Goal: Information Seeking & Learning: Check status

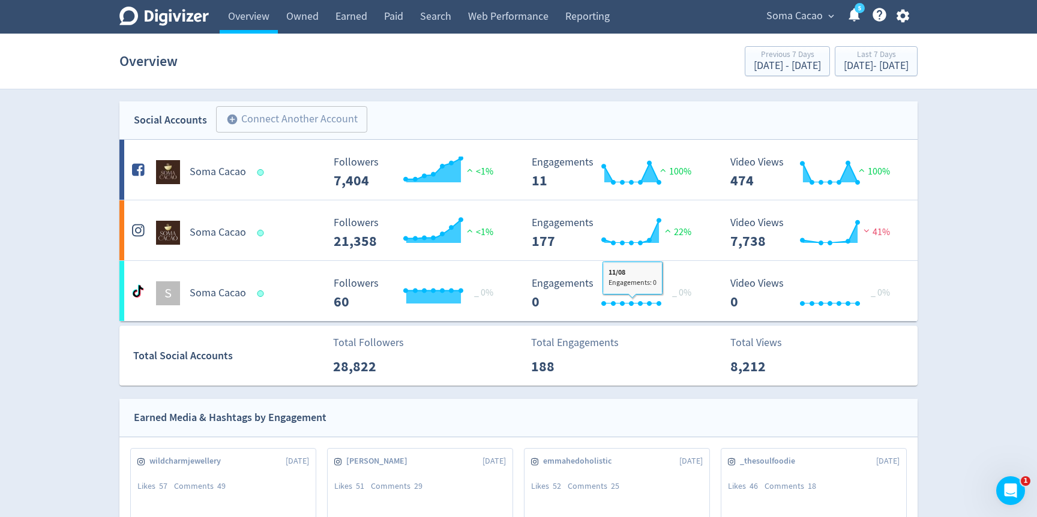
click at [808, 17] on span "Soma Cacao" at bounding box center [794, 16] width 56 height 19
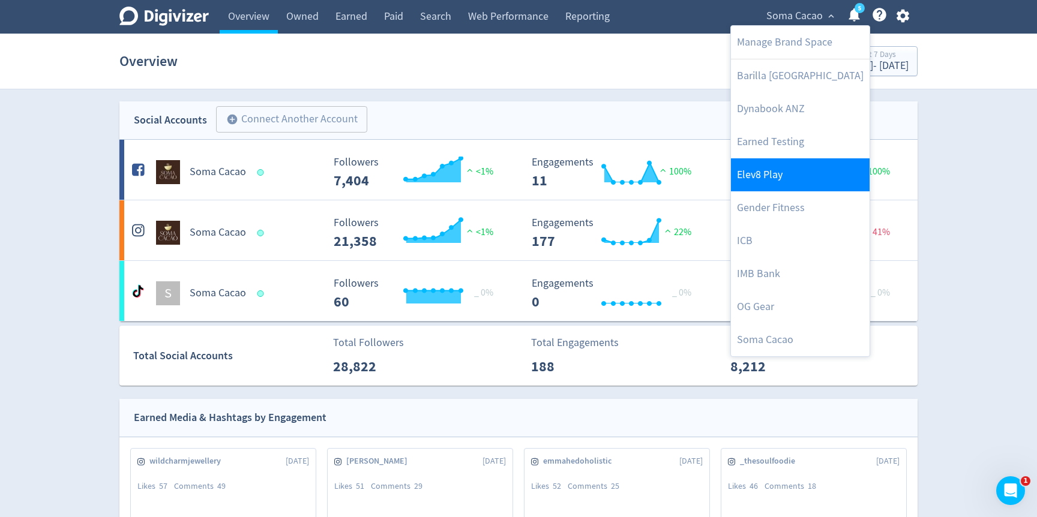
click at [771, 168] on link "Elev8 Play" at bounding box center [800, 174] width 139 height 33
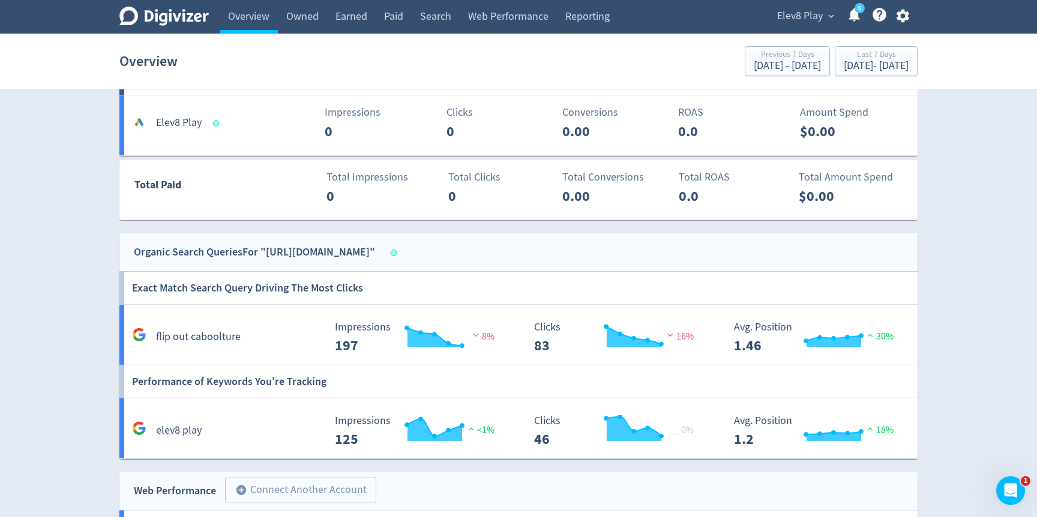
scroll to position [687, 0]
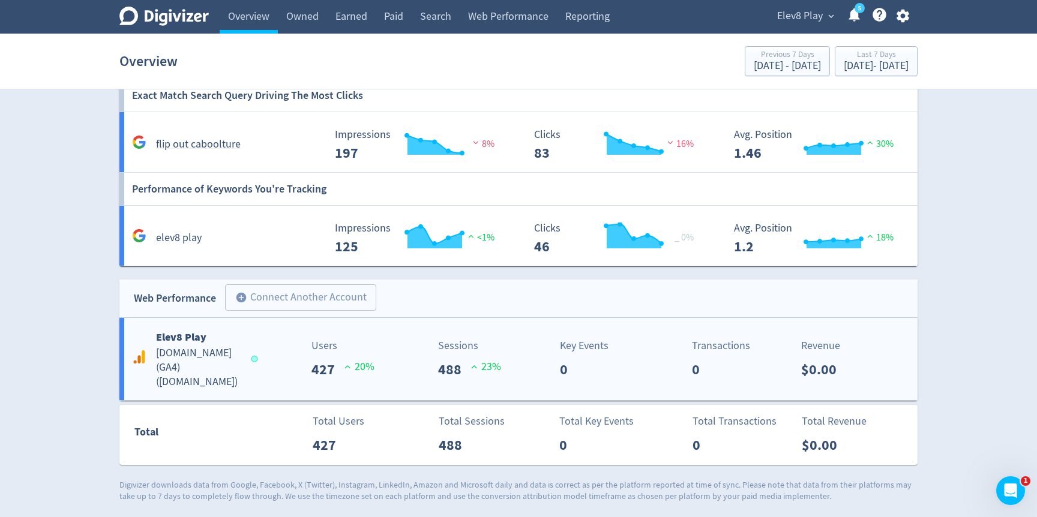
click at [478, 374] on p "23 %" at bounding box center [486, 367] width 30 height 16
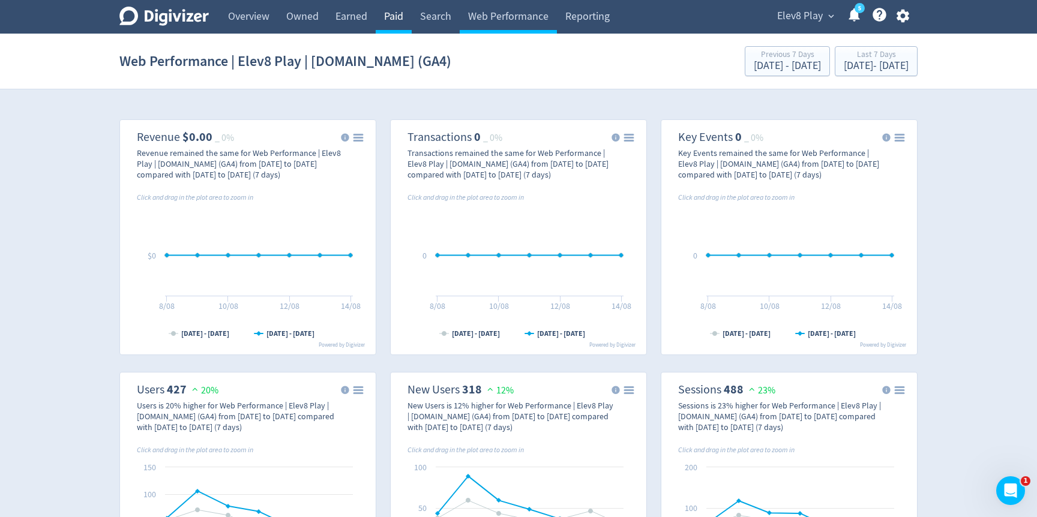
click at [397, 23] on link "Paid" at bounding box center [394, 17] width 36 height 34
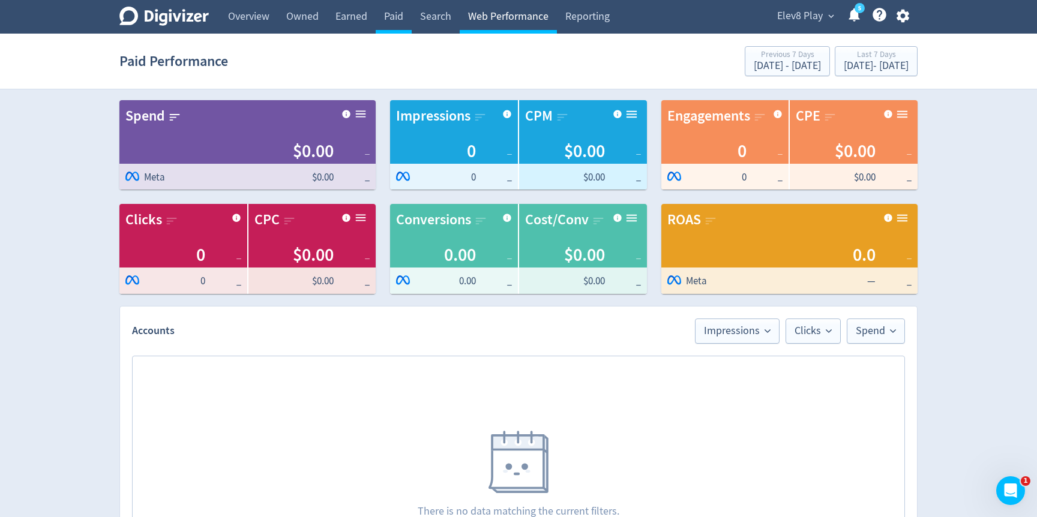
click at [504, 19] on link "Web Performance" at bounding box center [508, 17] width 97 height 34
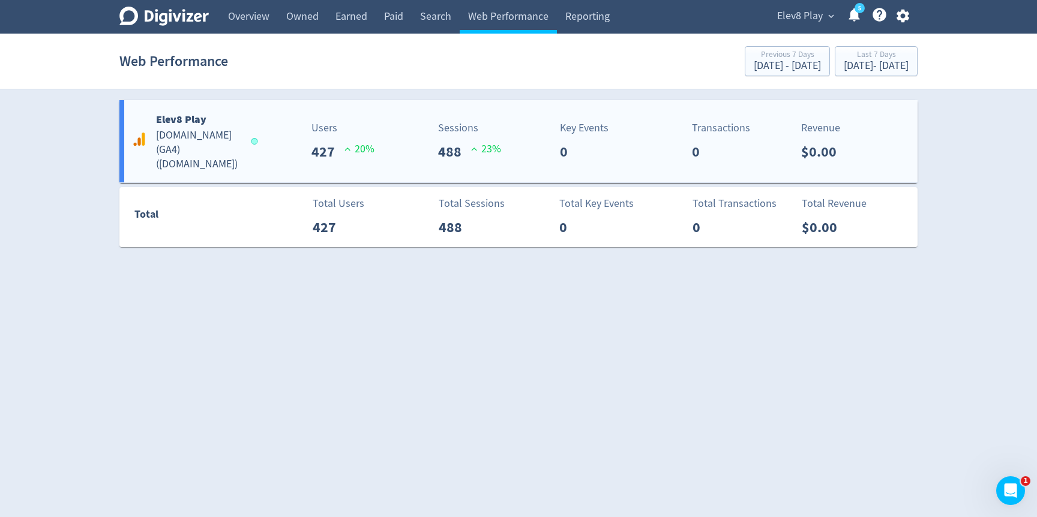
click at [643, 159] on div "Key Events 0" at bounding box center [603, 141] width 100 height 43
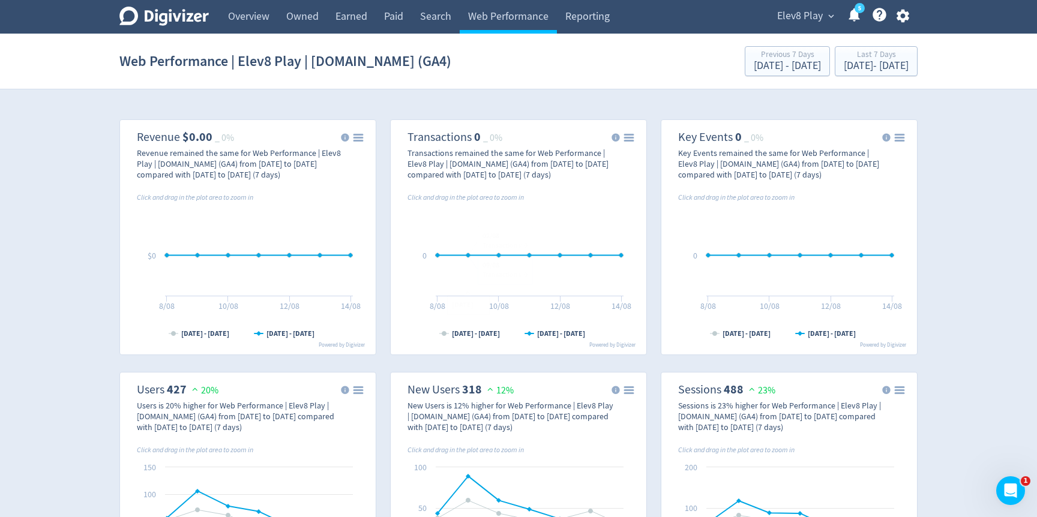
click at [203, 21] on icon at bounding box center [163, 16] width 89 height 19
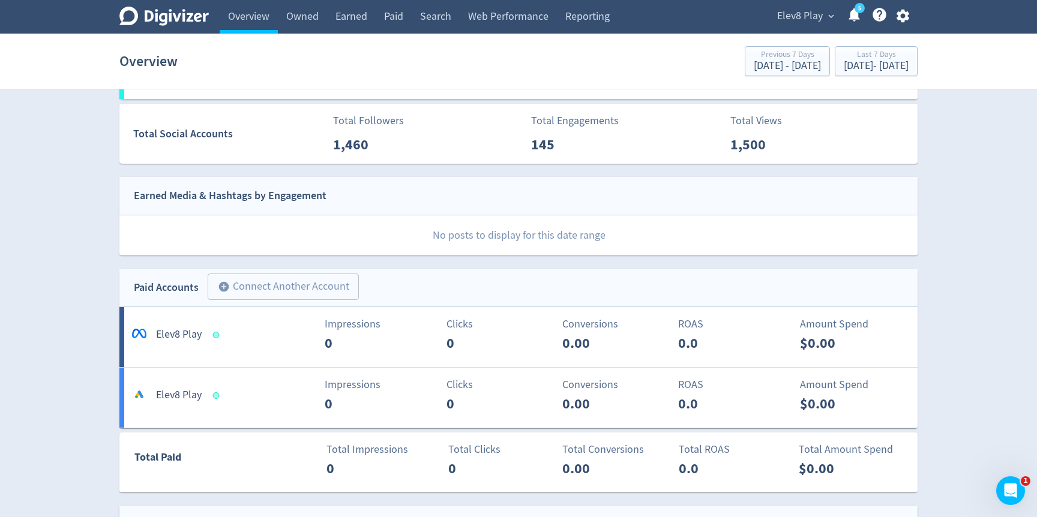
scroll to position [230, 0]
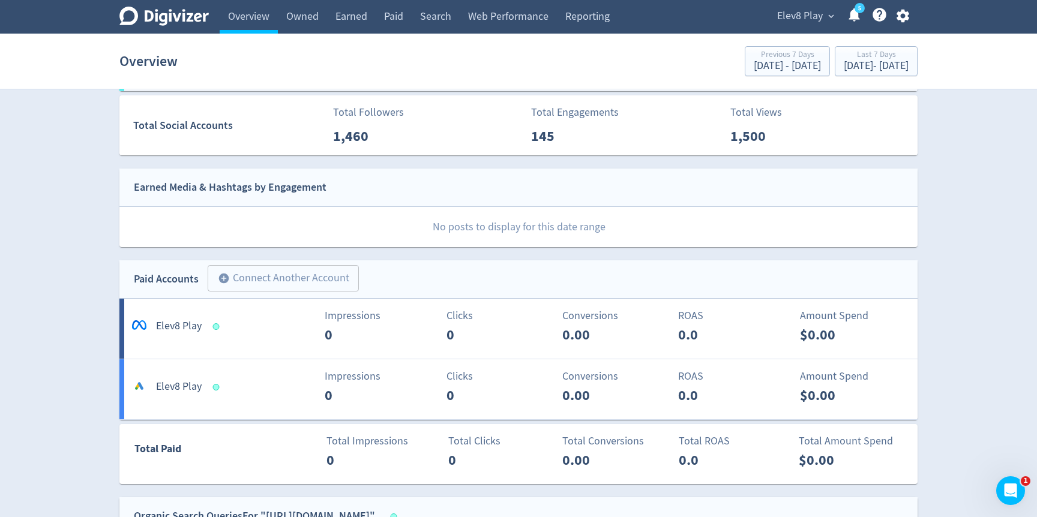
click at [190, 389] on h5 "Elev8 Play" at bounding box center [179, 387] width 46 height 14
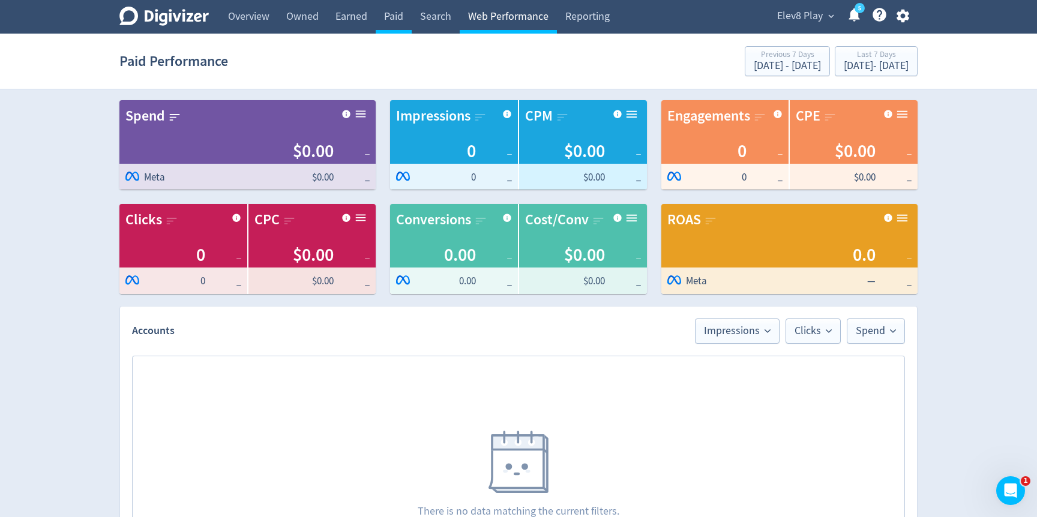
click at [498, 21] on link "Web Performance" at bounding box center [508, 17] width 97 height 34
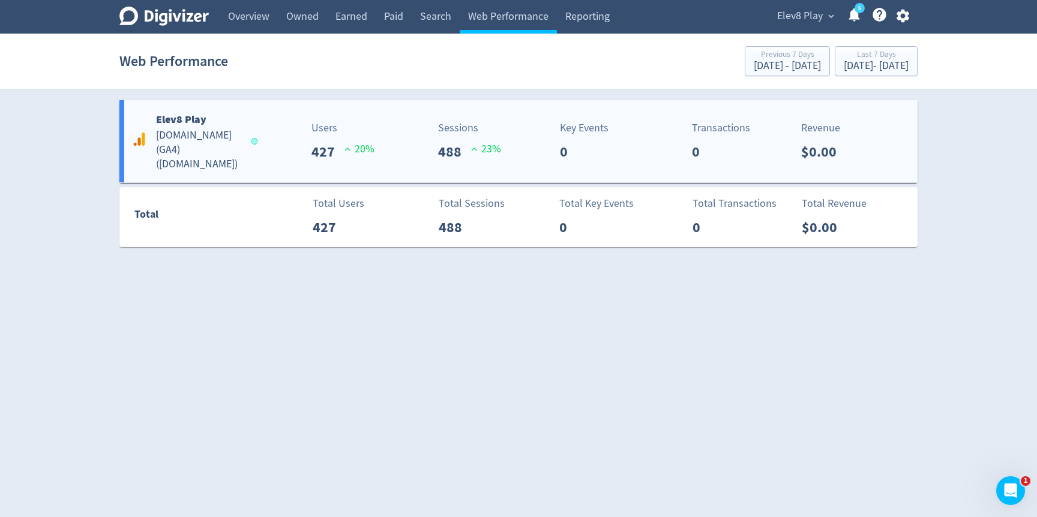
click at [346, 136] on div "Users 427 20 %" at bounding box center [342, 141] width 63 height 43
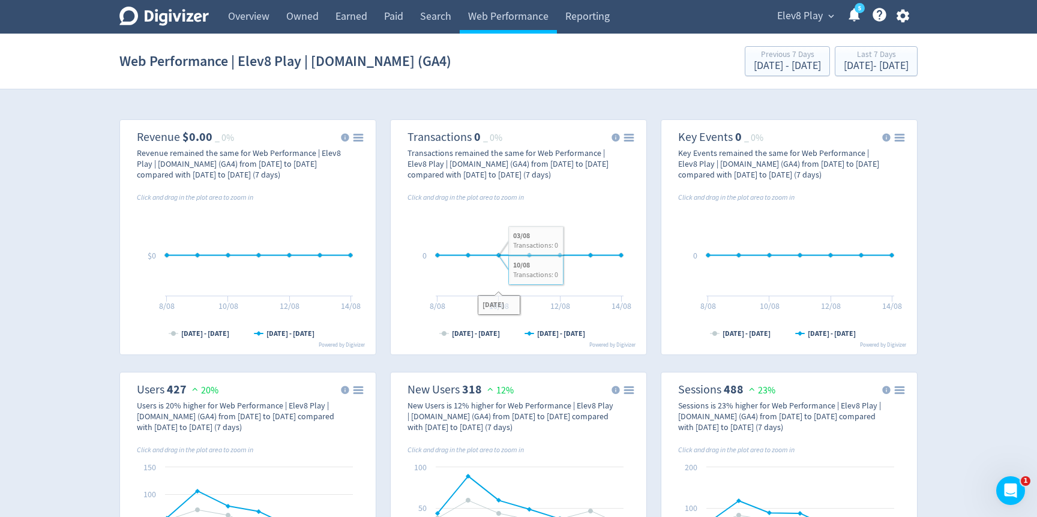
click at [211, 10] on div "Overview" at bounding box center [243, 17] width 69 height 34
click at [184, 19] on icon at bounding box center [163, 16] width 89 height 19
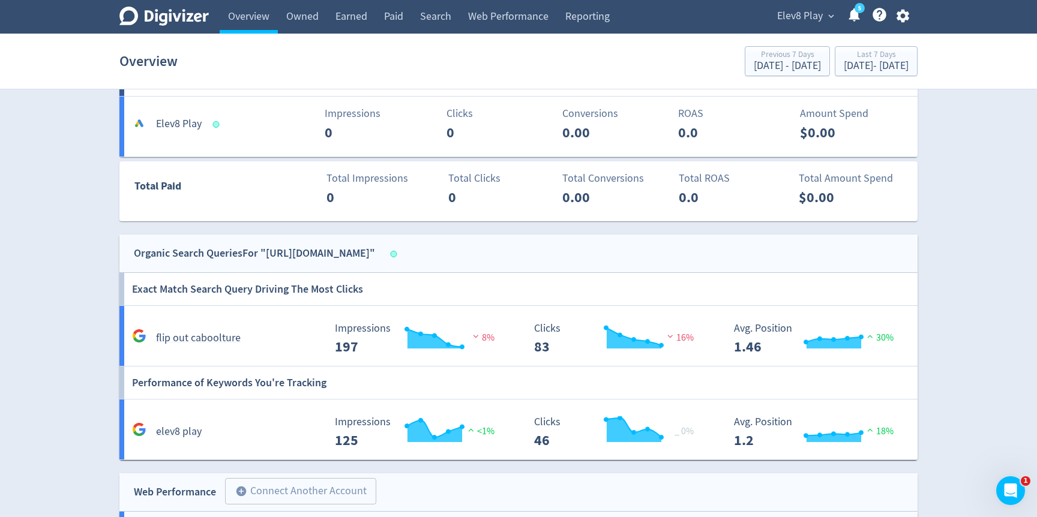
scroll to position [474, 0]
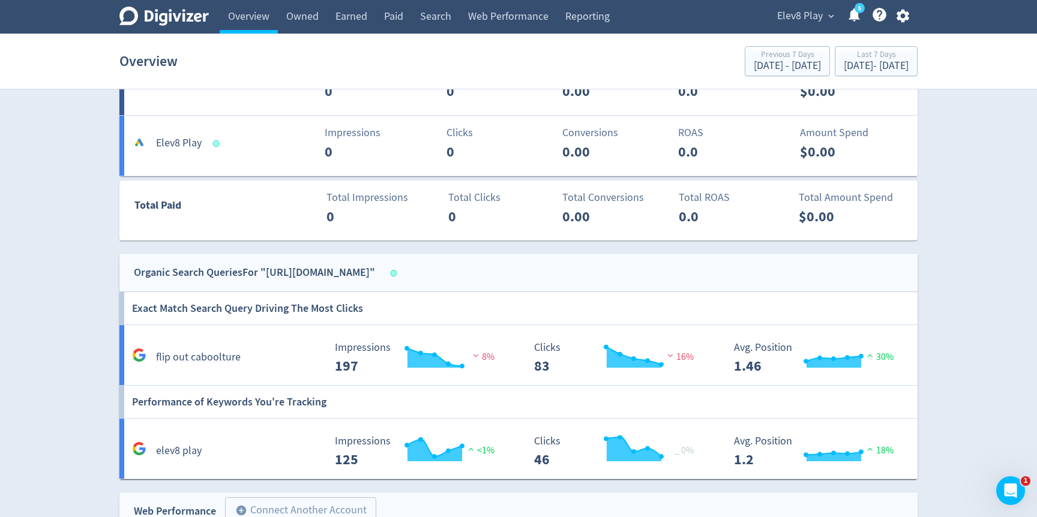
click at [754, 130] on p "ROAS" at bounding box center [732, 133] width 109 height 16
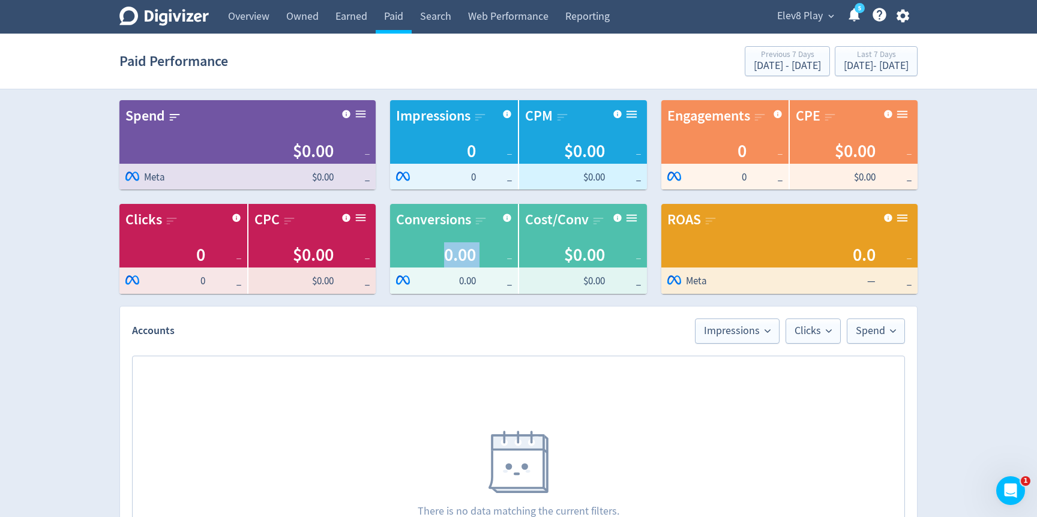
drag, startPoint x: 437, startPoint y: 250, endPoint x: 495, endPoint y: 250, distance: 58.2
click at [495, 250] on div "0.00 _" at bounding box center [454, 254] width 116 height 25
drag, startPoint x: 570, startPoint y: 253, endPoint x: 622, endPoint y: 251, distance: 52.2
click at [622, 251] on div "$0.00 _" at bounding box center [583, 254] width 116 height 25
drag, startPoint x: 851, startPoint y: 255, endPoint x: 867, endPoint y: 254, distance: 16.2
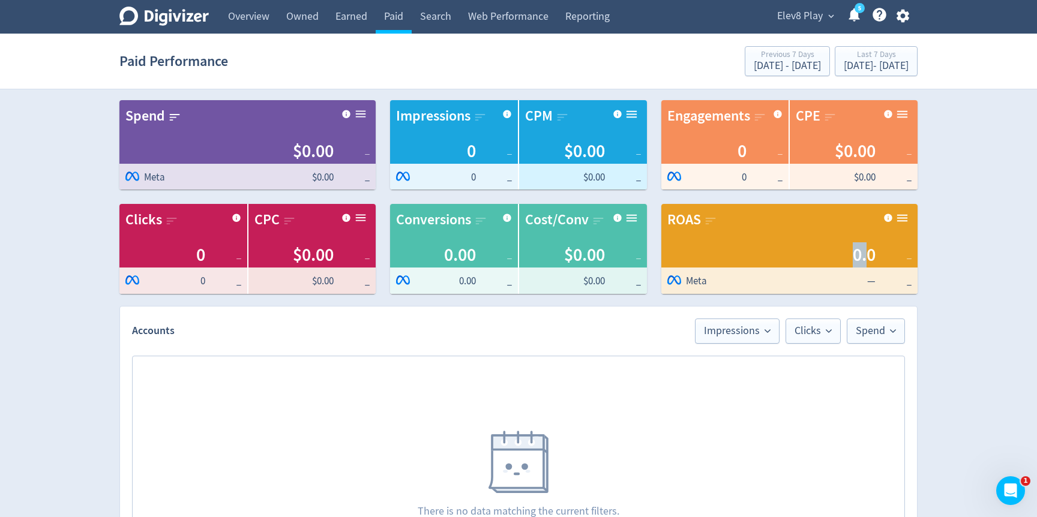
click at [867, 254] on div "0.0 _" at bounding box center [789, 254] width 244 height 25
